Goal: Information Seeking & Learning: Learn about a topic

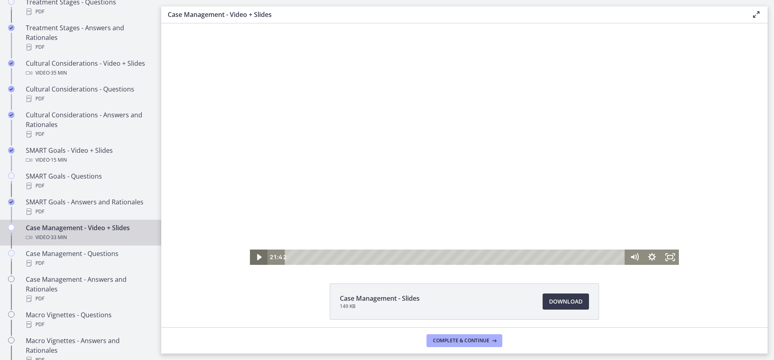
click at [260, 256] on icon "Play Video" at bounding box center [259, 257] width 18 height 15
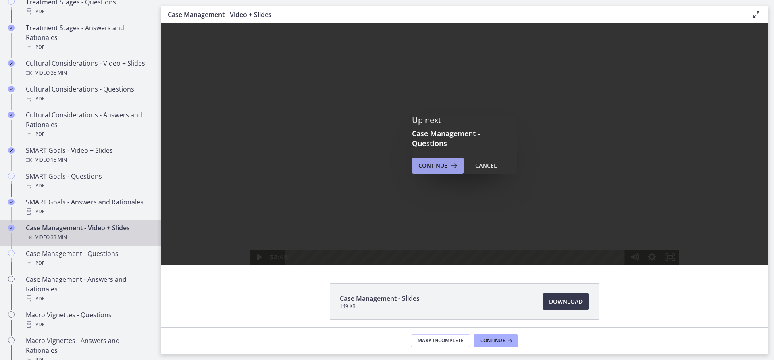
click at [436, 166] on span "Continue" at bounding box center [433, 166] width 29 height 10
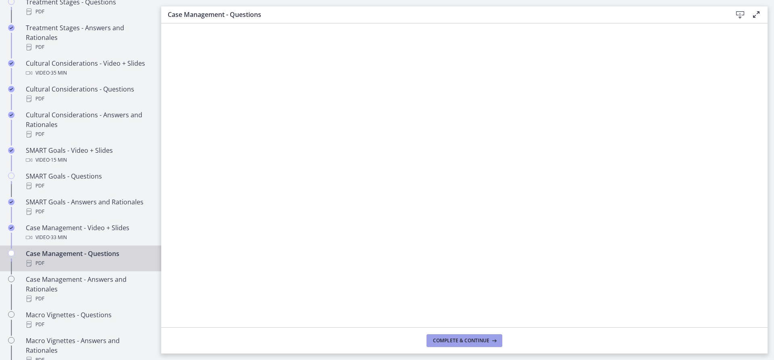
click at [455, 340] on span "Complete & continue" at bounding box center [461, 341] width 56 height 6
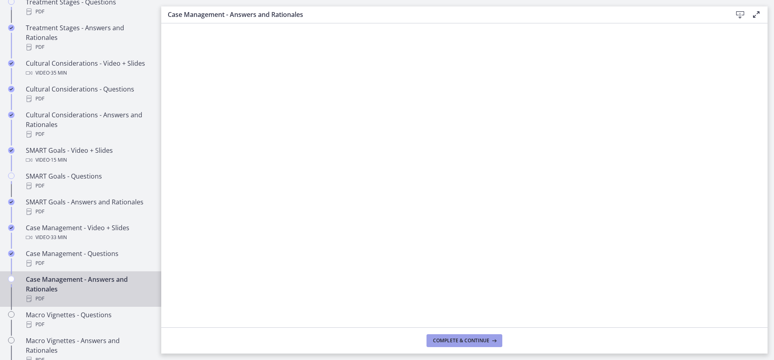
click at [465, 344] on button "Complete & continue" at bounding box center [465, 340] width 76 height 13
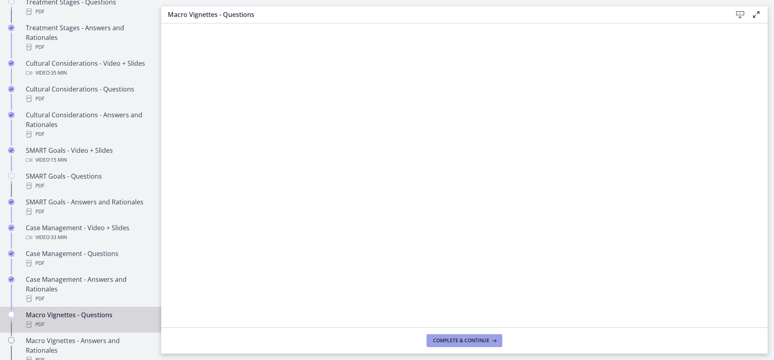
click at [446, 341] on span "Complete & continue" at bounding box center [461, 341] width 56 height 6
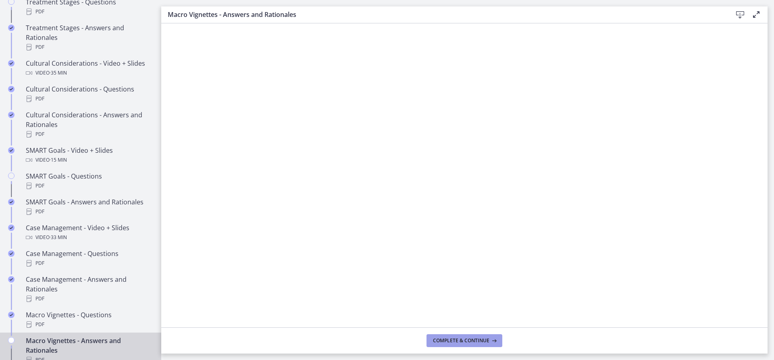
click at [440, 342] on span "Complete & continue" at bounding box center [461, 341] width 56 height 6
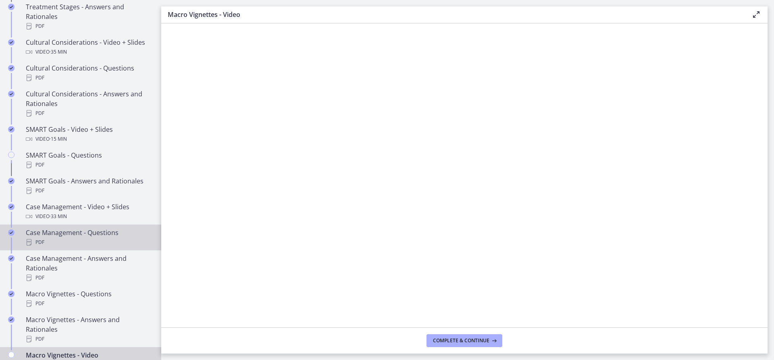
scroll to position [612, 0]
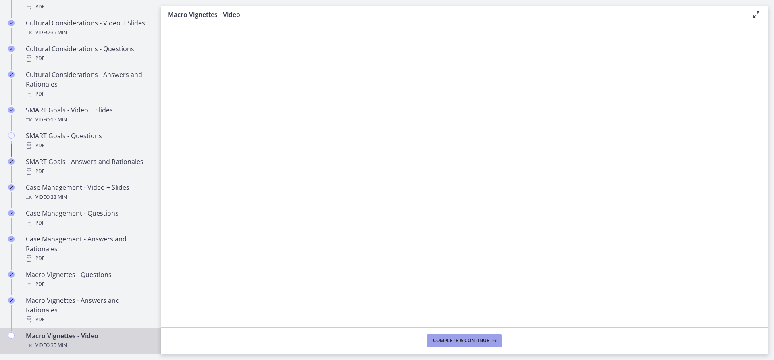
click at [494, 339] on icon at bounding box center [494, 341] width 8 height 6
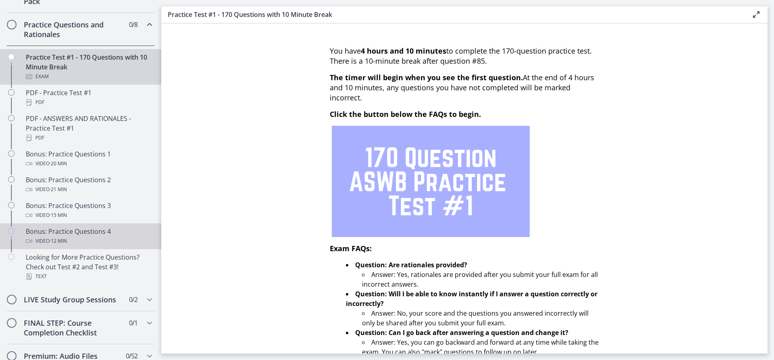
scroll to position [451, 0]
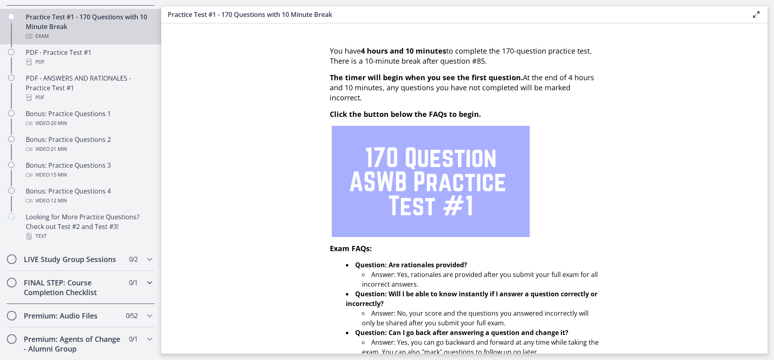
click at [138, 296] on div "FINAL STEP: Course Completion Checklist 0 / 1 Completed" at bounding box center [80, 287] width 148 height 33
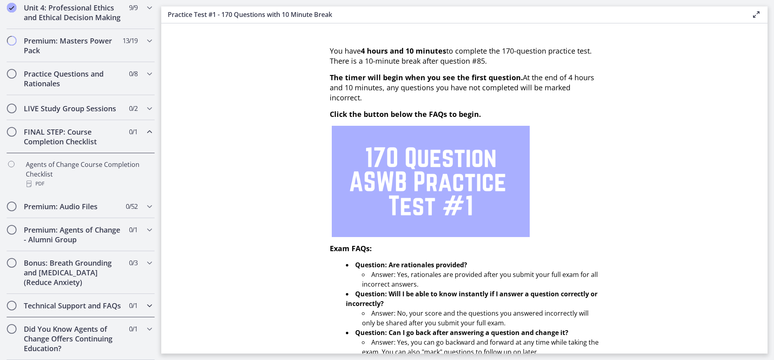
scroll to position [380, 0]
click at [132, 202] on div "Premium: Audio Files 0 / 52 Completed" at bounding box center [80, 206] width 148 height 23
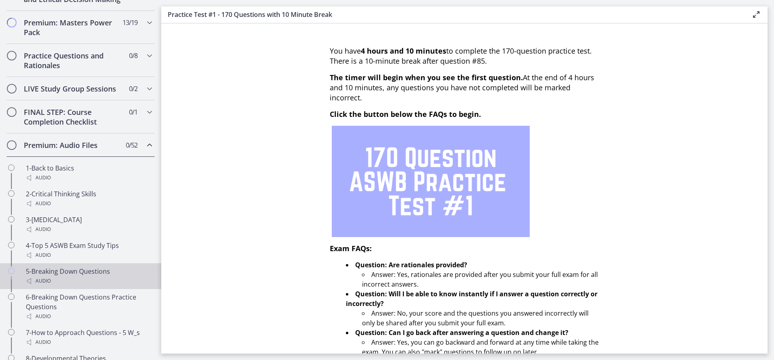
click at [92, 275] on link "5-Breaking Down Questions Audio" at bounding box center [80, 276] width 161 height 26
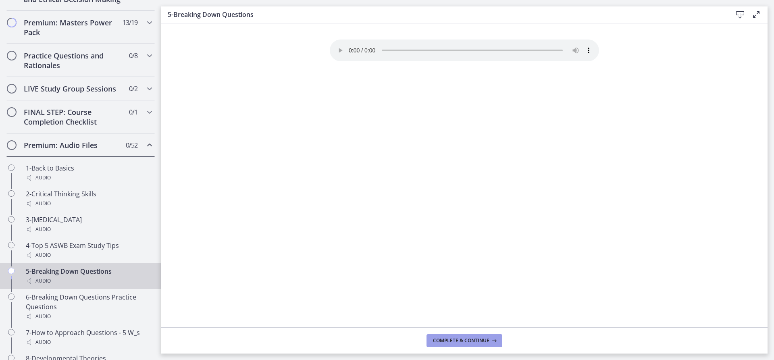
click at [450, 341] on span "Complete & continue" at bounding box center [461, 341] width 56 height 6
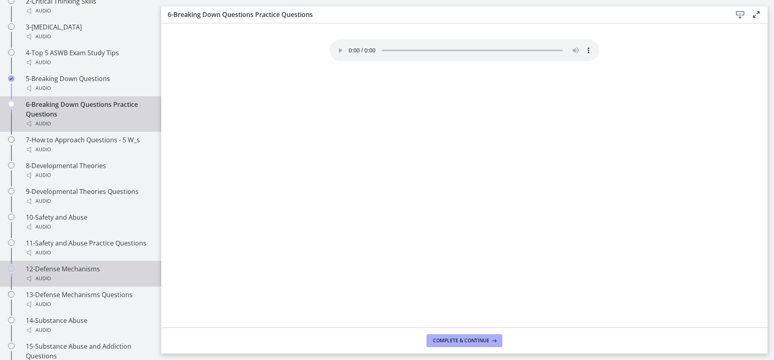
scroll to position [581, 0]
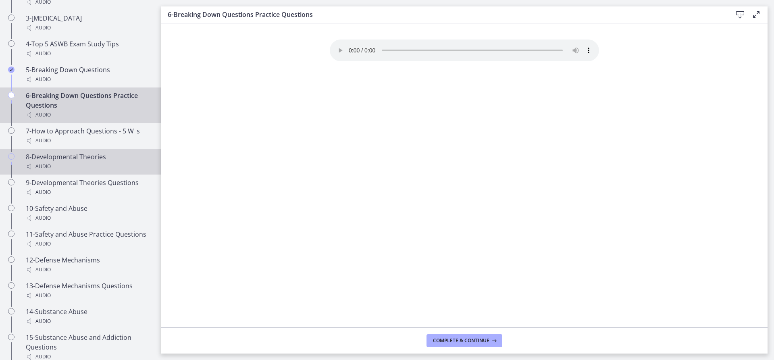
click at [85, 170] on div "8-Developmental Theories Audio" at bounding box center [89, 161] width 126 height 19
